Goal: Navigation & Orientation: Find specific page/section

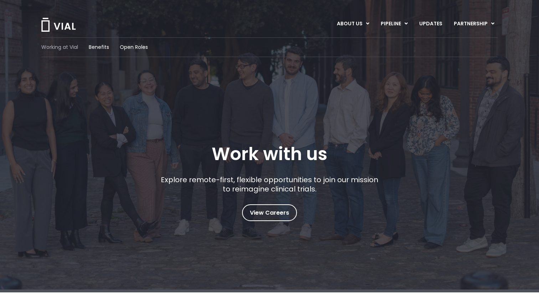
click at [71, 47] on span "Working at Vial" at bounding box center [59, 46] width 37 height 7
click at [436, 24] on link "UPDATES" at bounding box center [430, 24] width 34 height 12
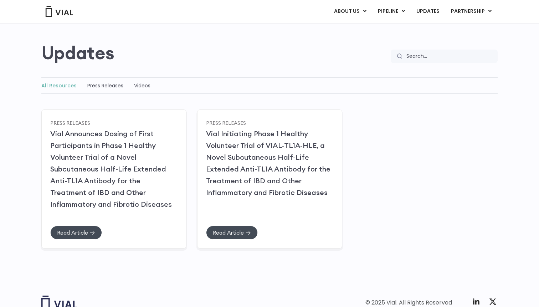
scroll to position [45, 0]
click at [107, 81] on div "All Resources Press Releases Videos" at bounding box center [269, 86] width 456 height 16
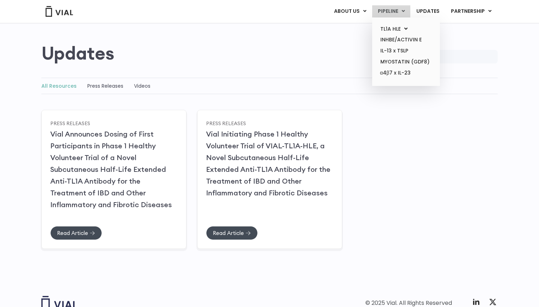
click at [385, 9] on link "PIPELINE" at bounding box center [391, 11] width 38 height 12
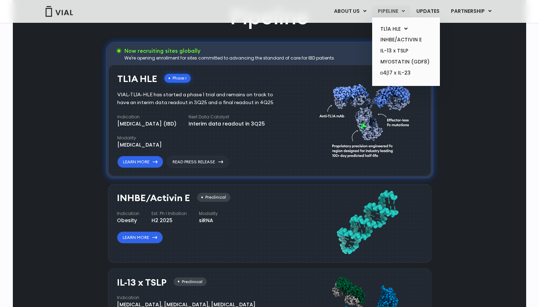
scroll to position [450, 0]
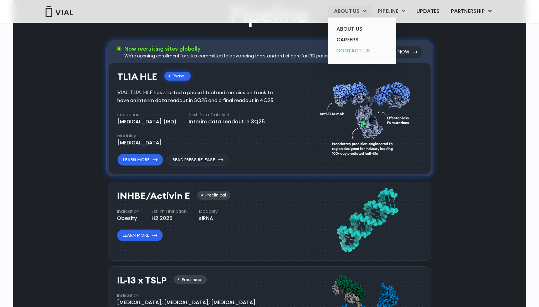
click at [349, 53] on link "CONTACT US" at bounding box center [362, 50] width 62 height 11
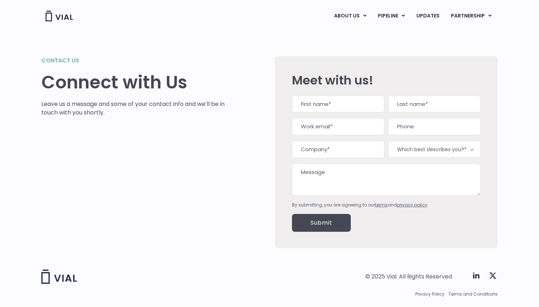
scroll to position [19, 0]
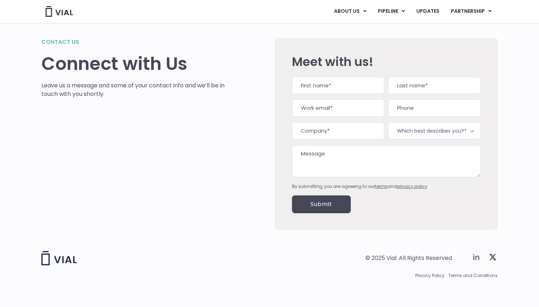
click at [477, 259] on icon at bounding box center [476, 257] width 9 height 9
